Goal: Information Seeking & Learning: Find specific fact

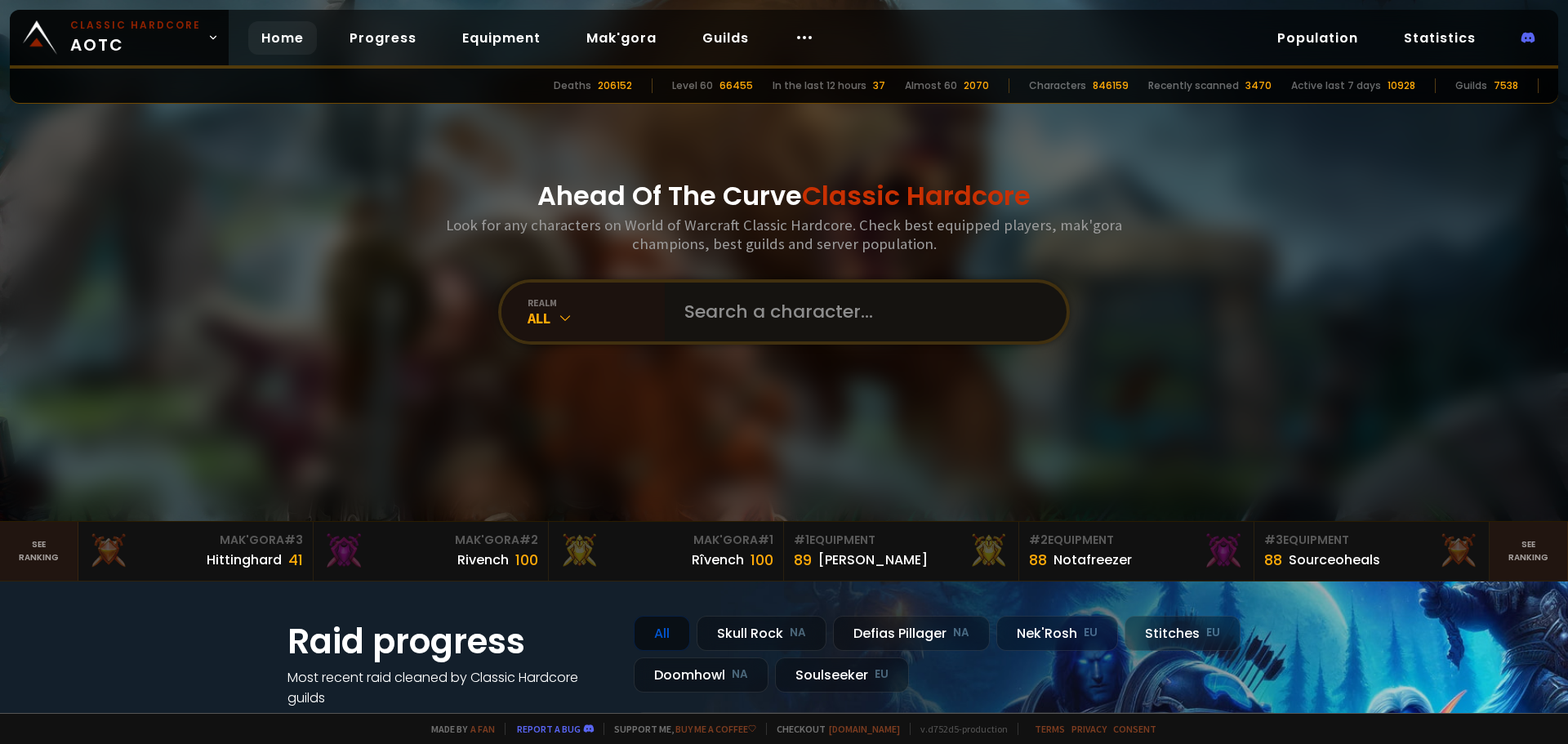
click at [980, 329] on input "text" at bounding box center [860, 311] width 372 height 59
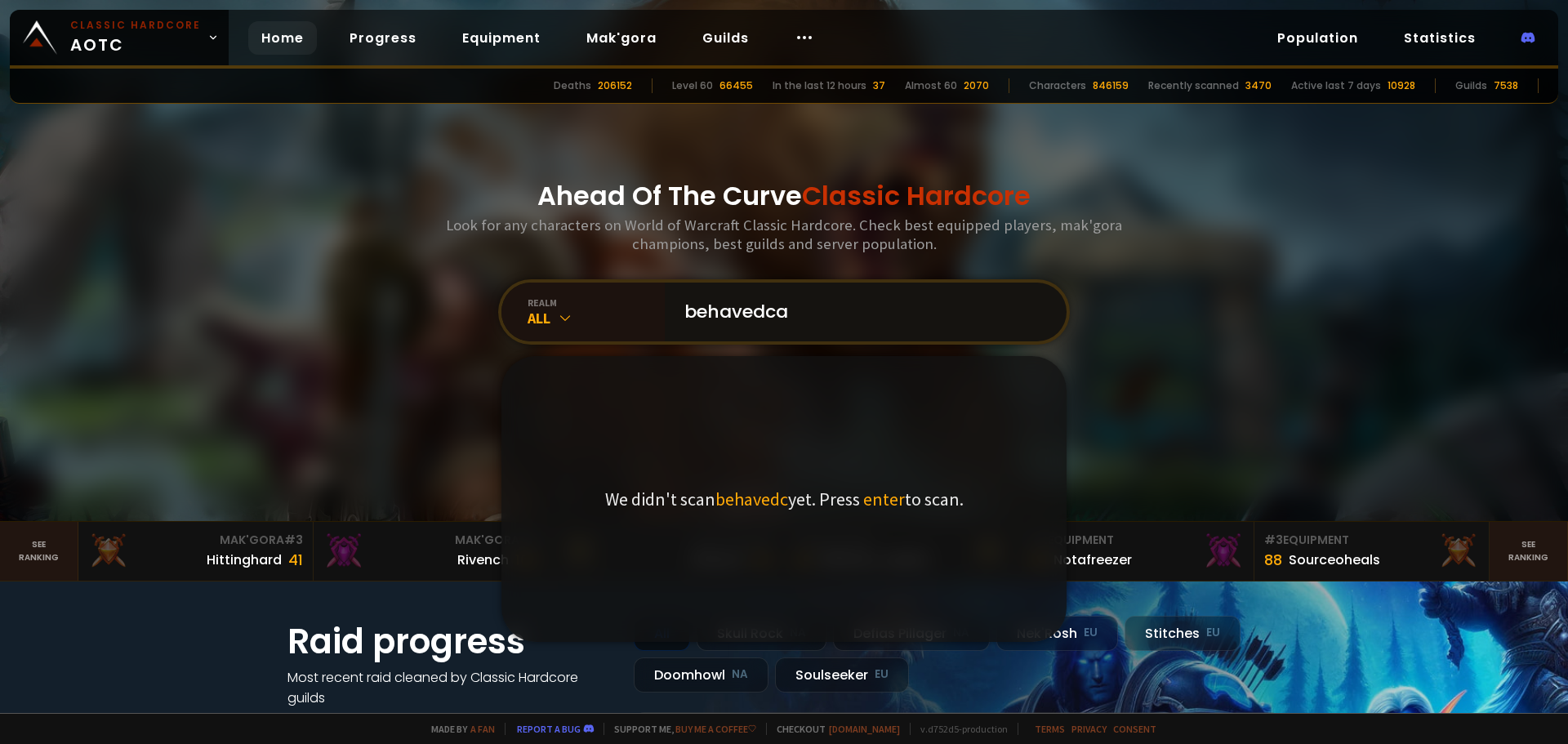
type input "behavedcat"
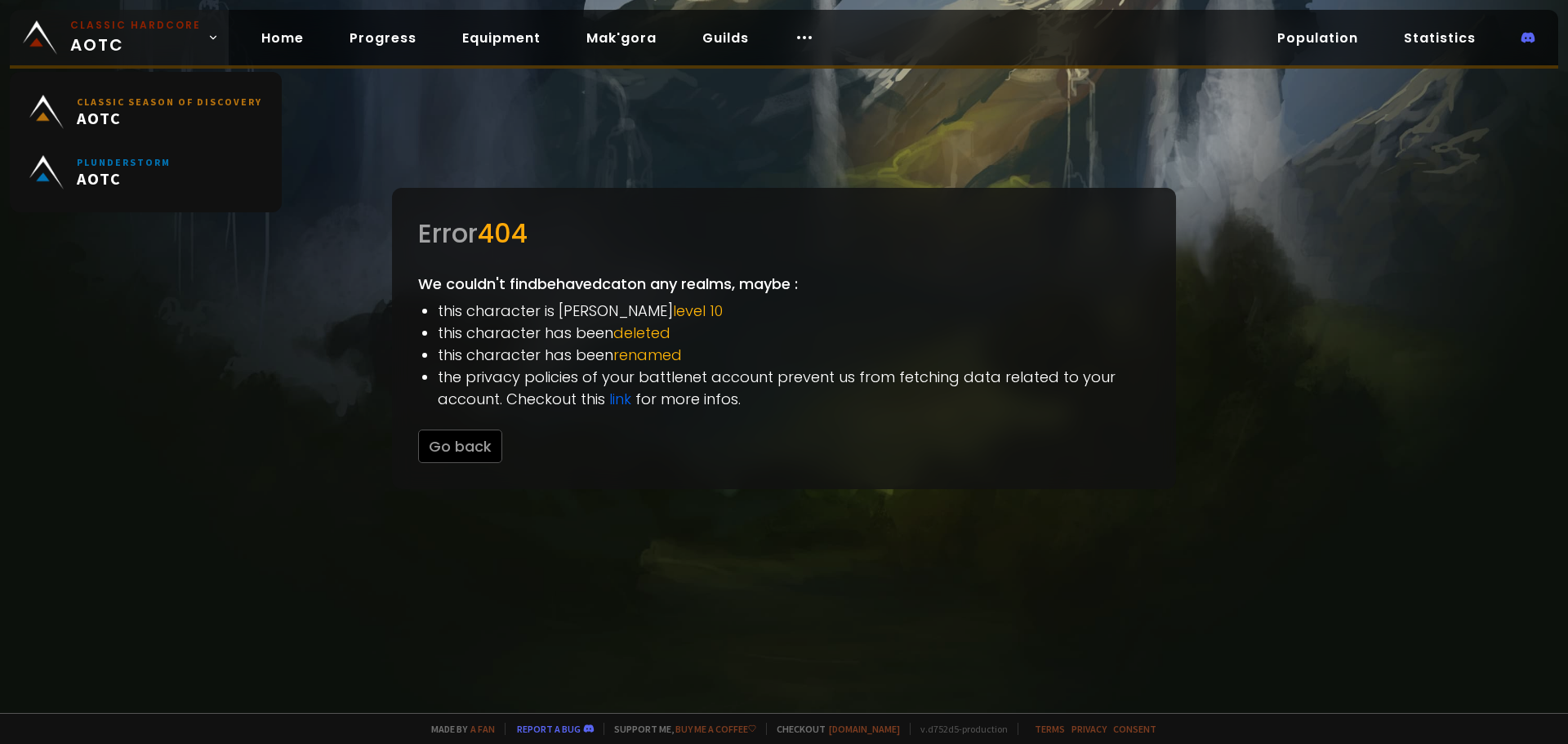
click at [170, 36] on span "Classic Hardcore AOTC" at bounding box center [136, 37] width 131 height 39
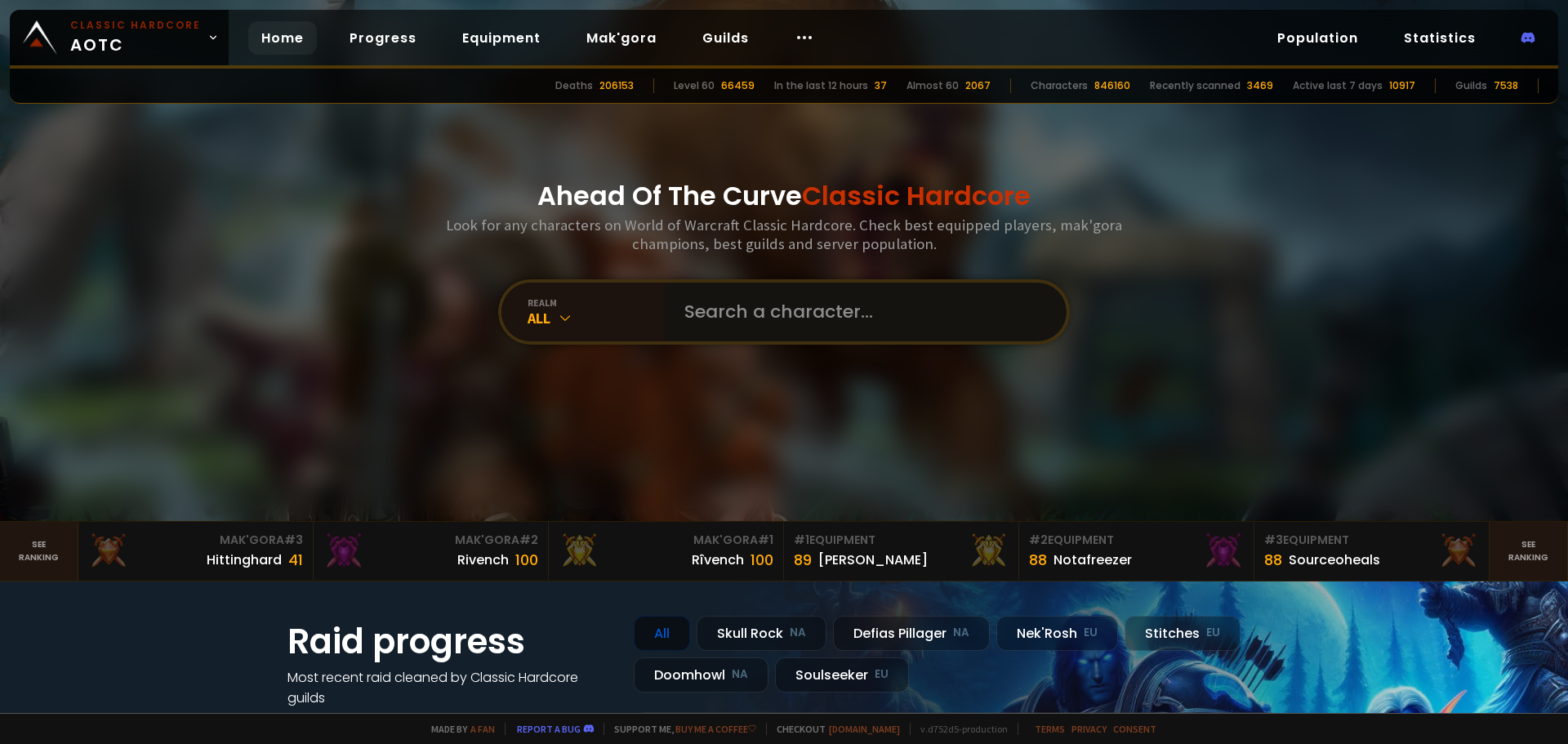
click at [886, 332] on input "text" at bounding box center [860, 311] width 372 height 59
click at [774, 323] on input "text" at bounding box center [860, 311] width 372 height 59
type input "callidura"
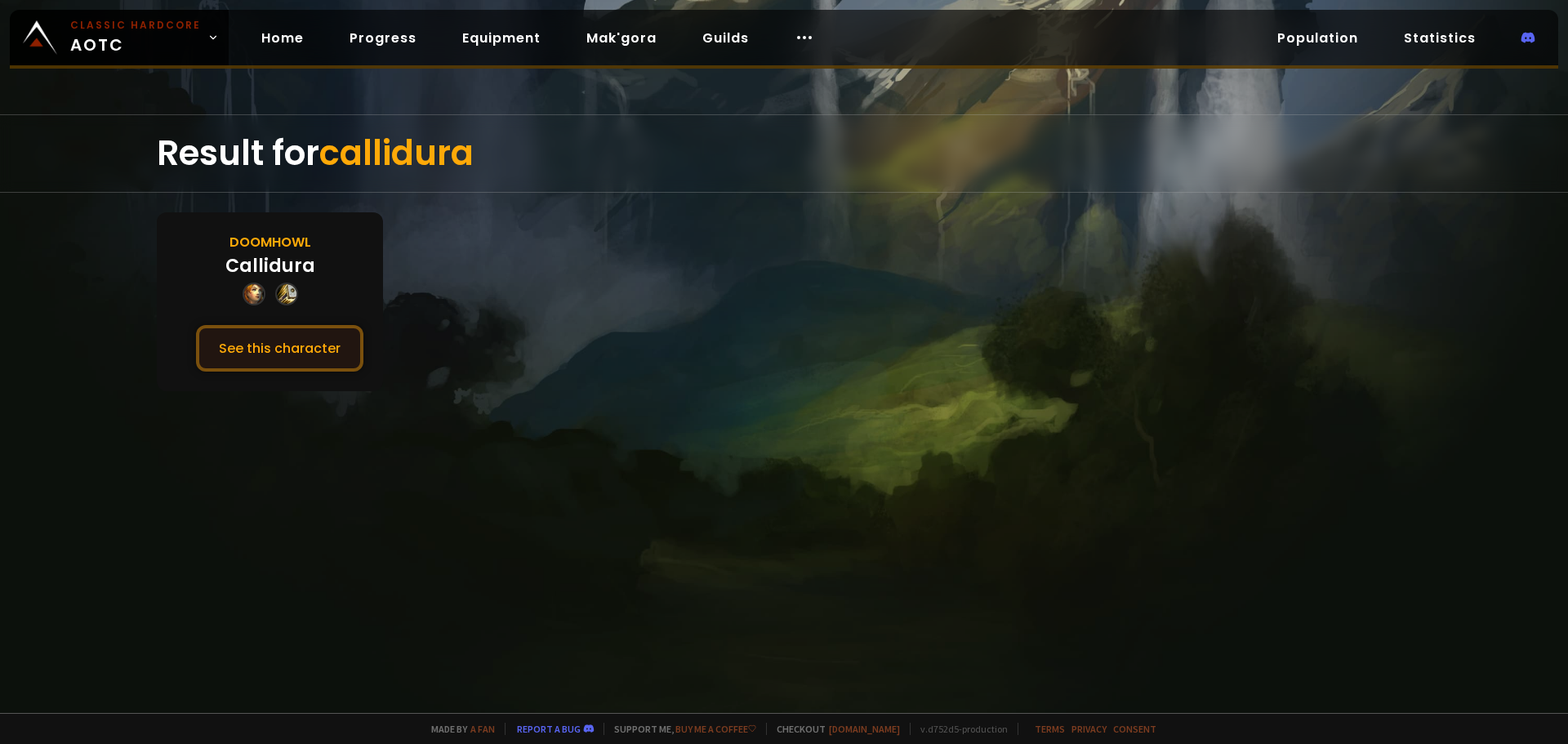
click at [259, 352] on button "See this character" at bounding box center [279, 348] width 168 height 47
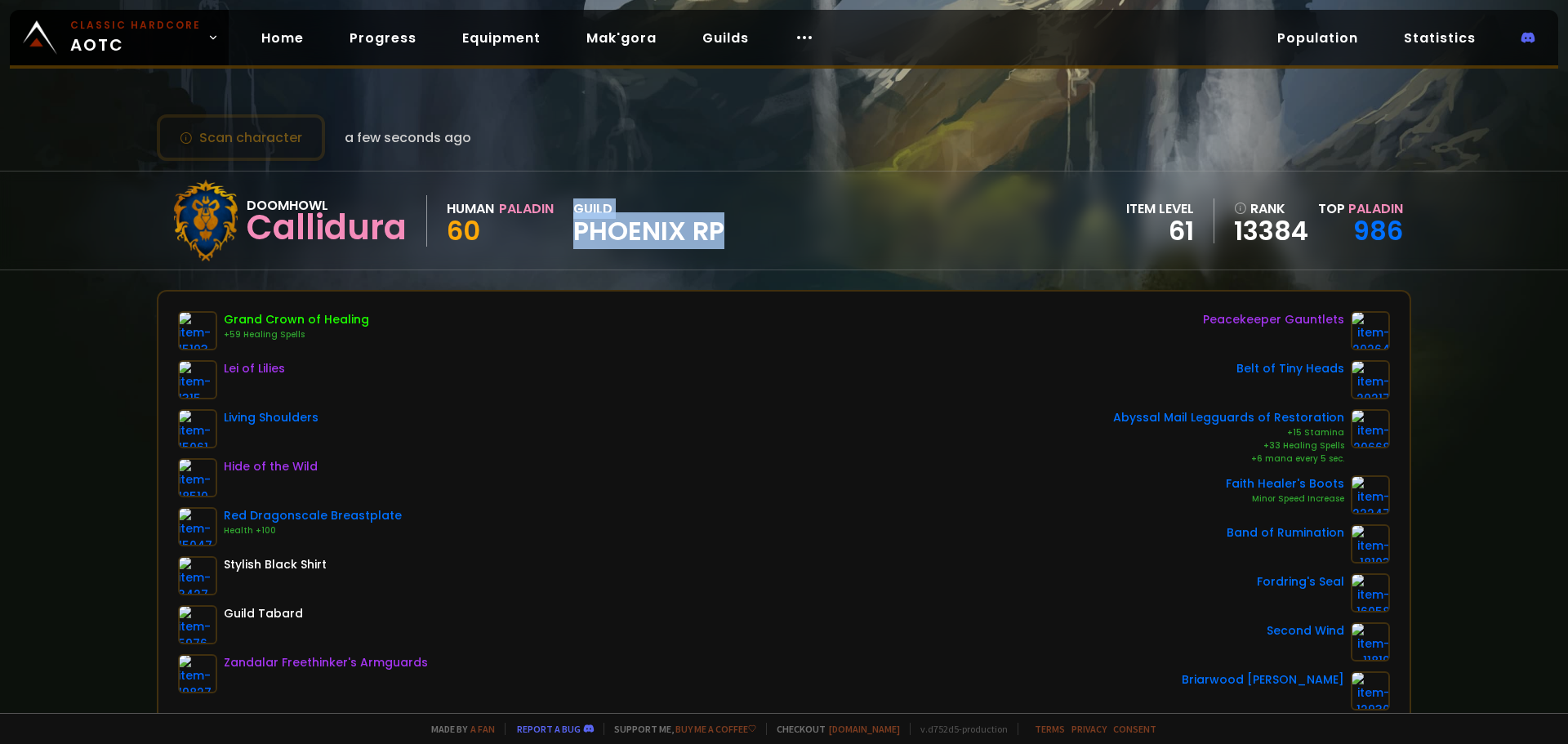
drag, startPoint x: 563, startPoint y: 232, endPoint x: 737, endPoint y: 223, distance: 174.2
click at [735, 223] on div "Doomhowl Callidura Human Paladin 60 guild Phoenix RP item level 61 rank 13384 T…" at bounding box center [784, 221] width 1254 height 98
click at [737, 223] on div "Doomhowl Callidura Human Paladin 60 guild Phoenix RP item level 61 rank 13384 T…" at bounding box center [784, 221] width 1254 height 98
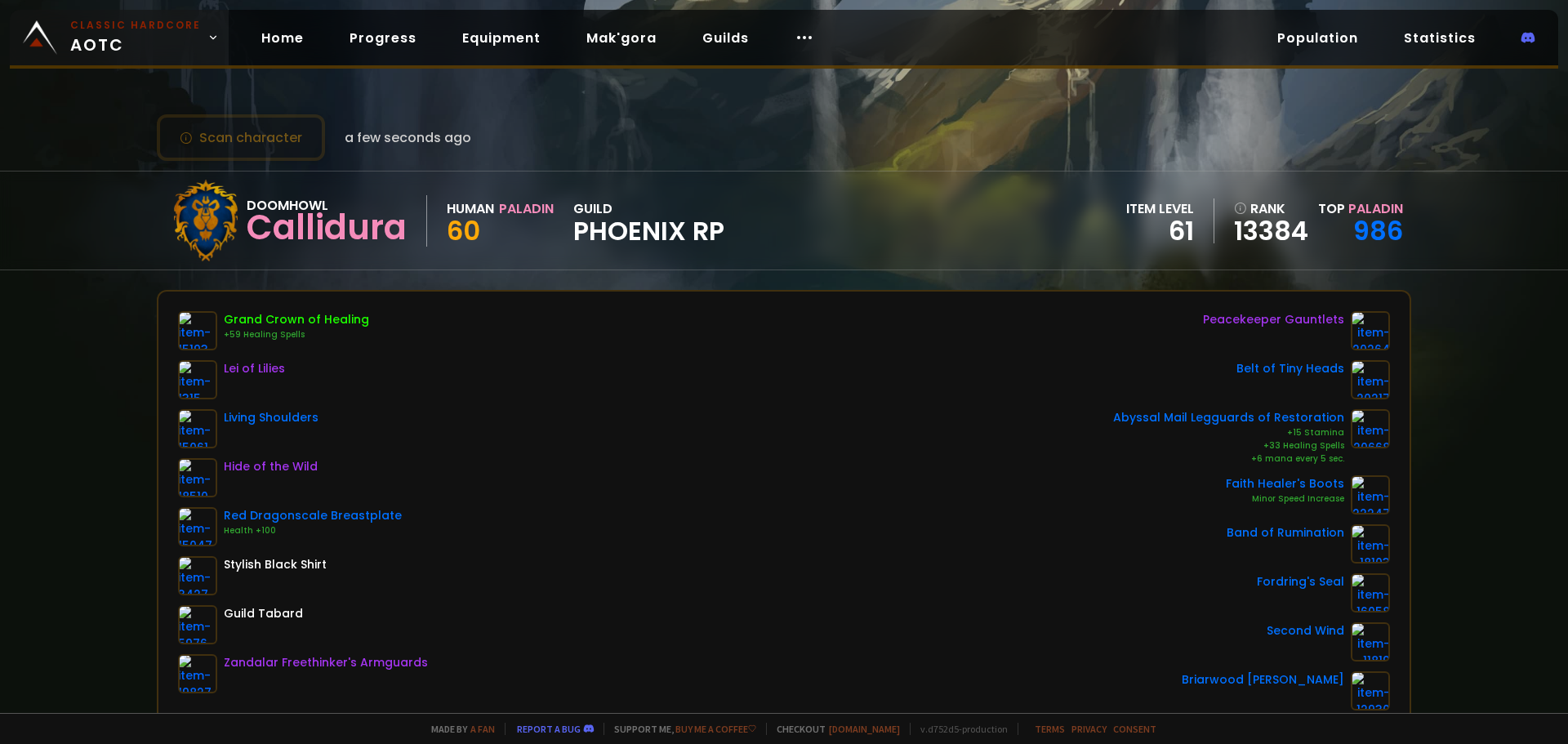
click at [172, 38] on span "Classic Hardcore AOTC" at bounding box center [136, 37] width 131 height 39
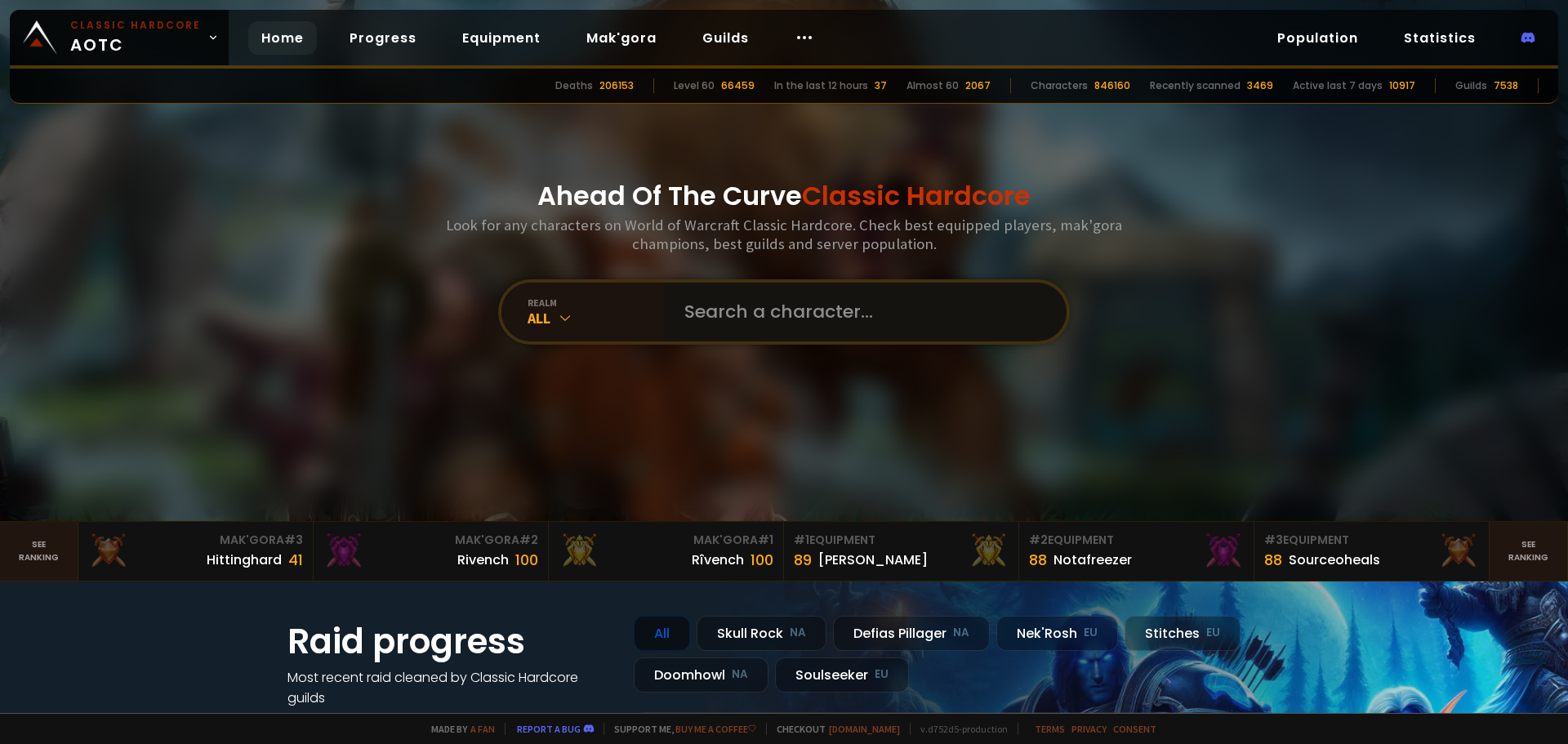
click at [735, 293] on input "text" at bounding box center [860, 311] width 372 height 59
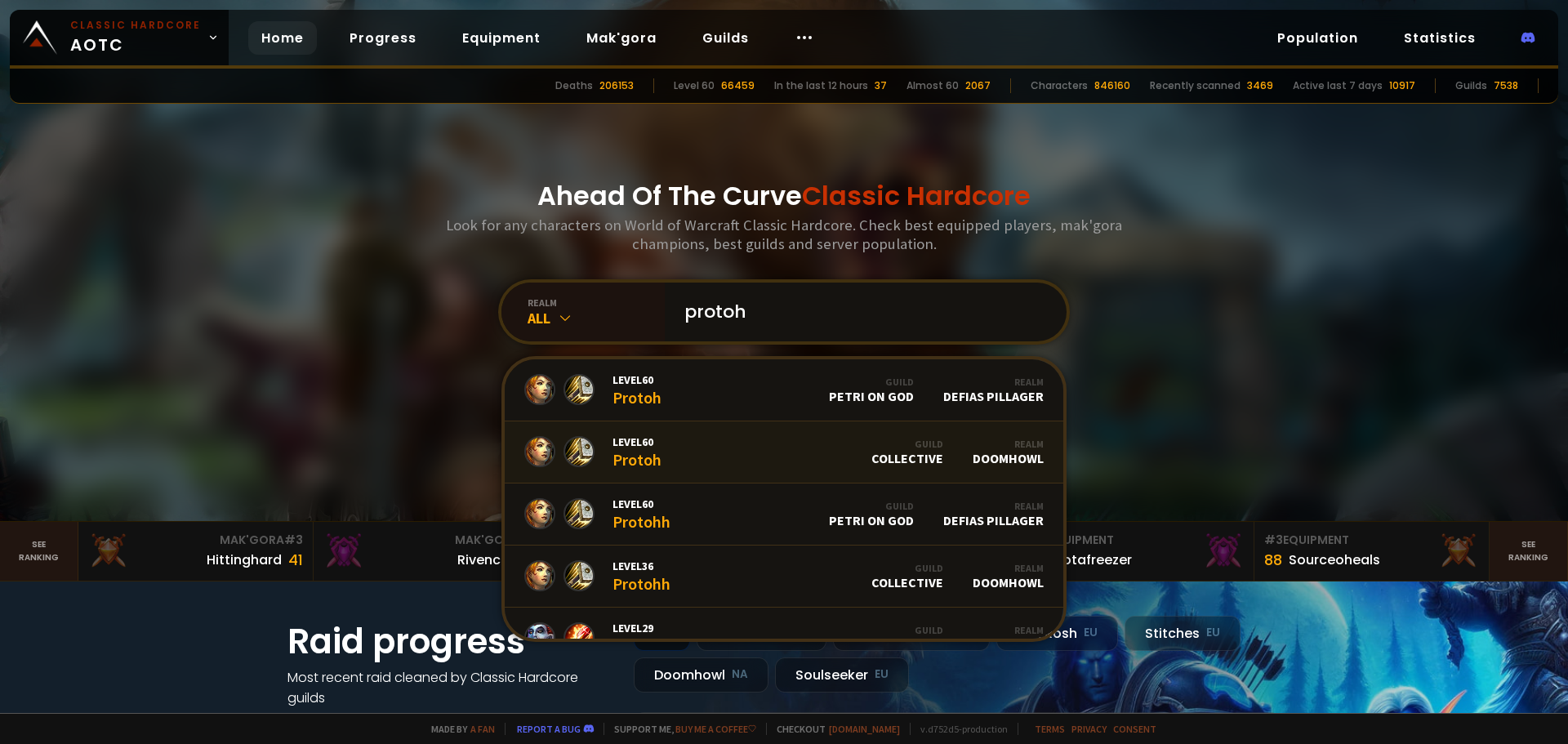
type input "protoh"
click at [686, 444] on link "Level 60 Protoh Guild Collective Realm Doomhowl" at bounding box center [784, 452] width 558 height 62
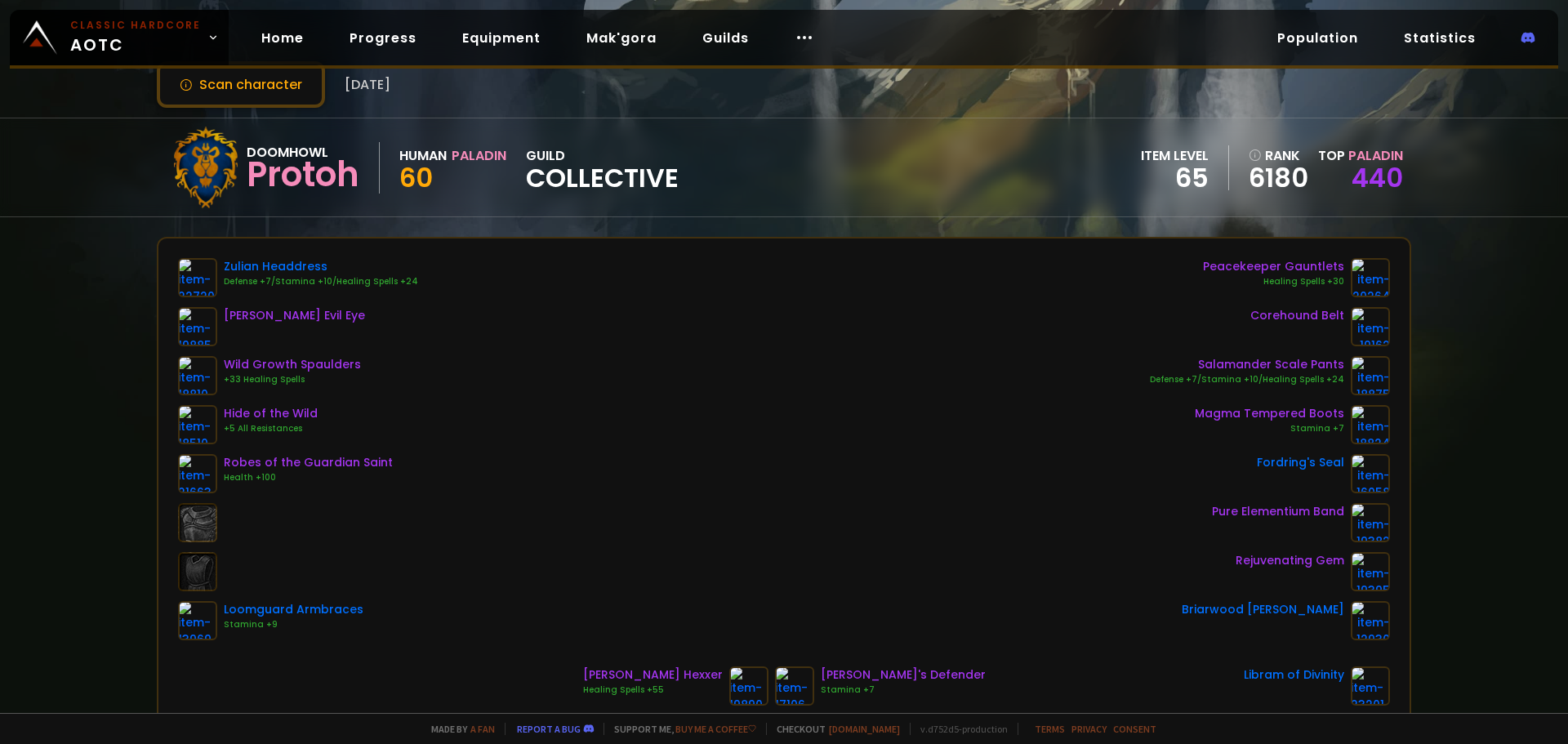
scroll to position [81, 0]
